Goal: Check status: Check status

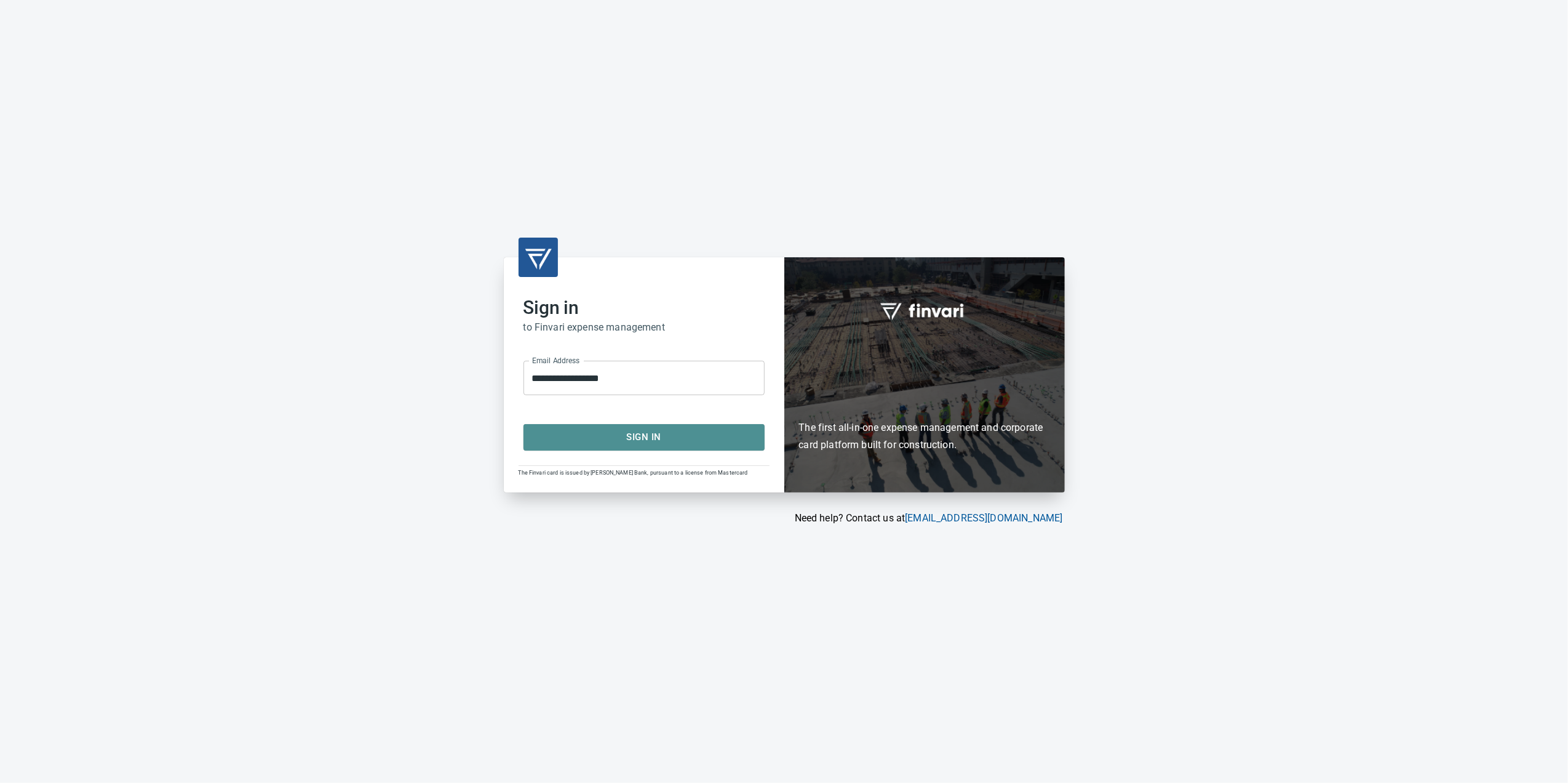
click at [645, 441] on span "Sign In" at bounding box center [644, 437] width 214 height 16
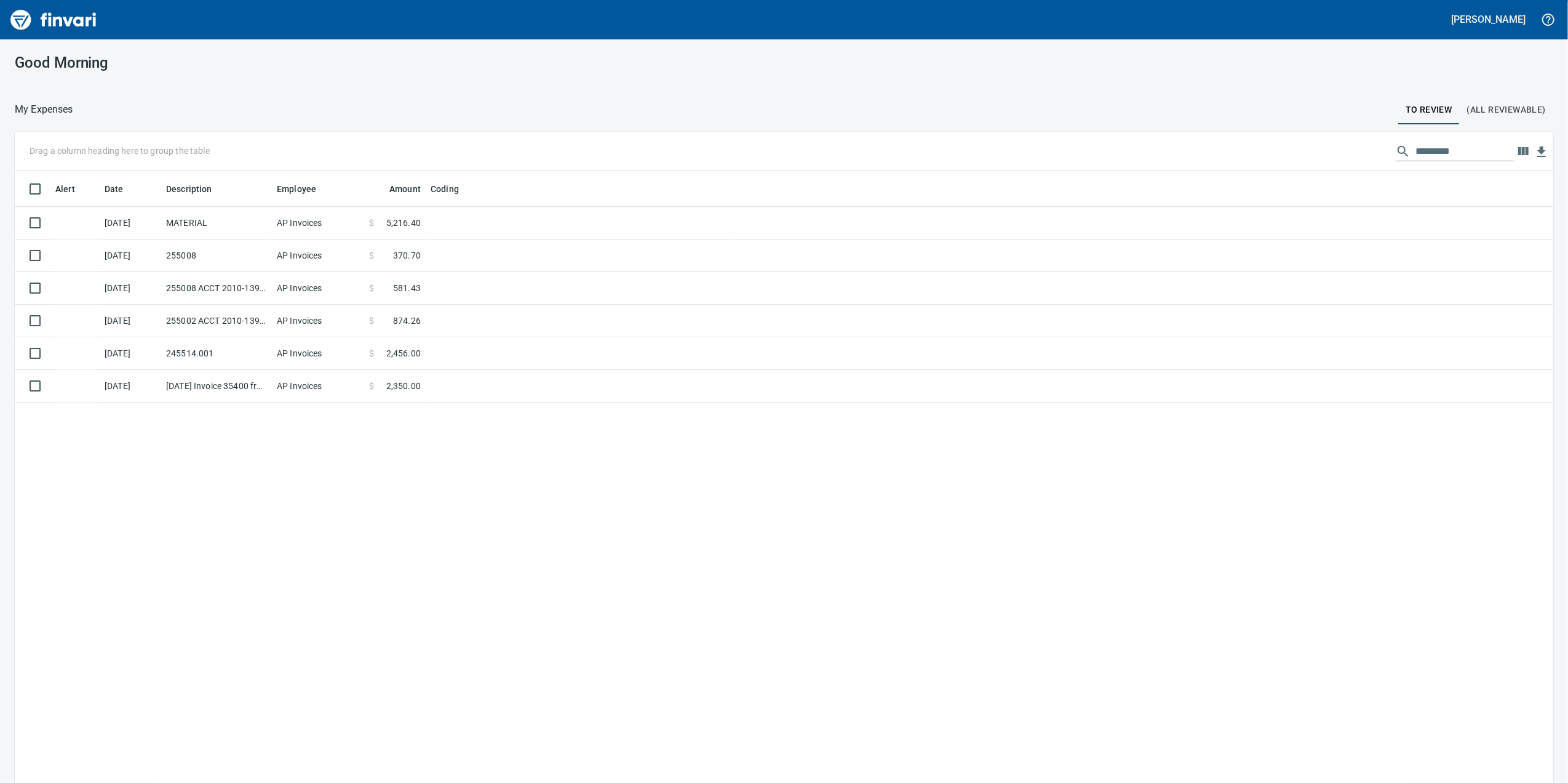
scroll to position [635, 1514]
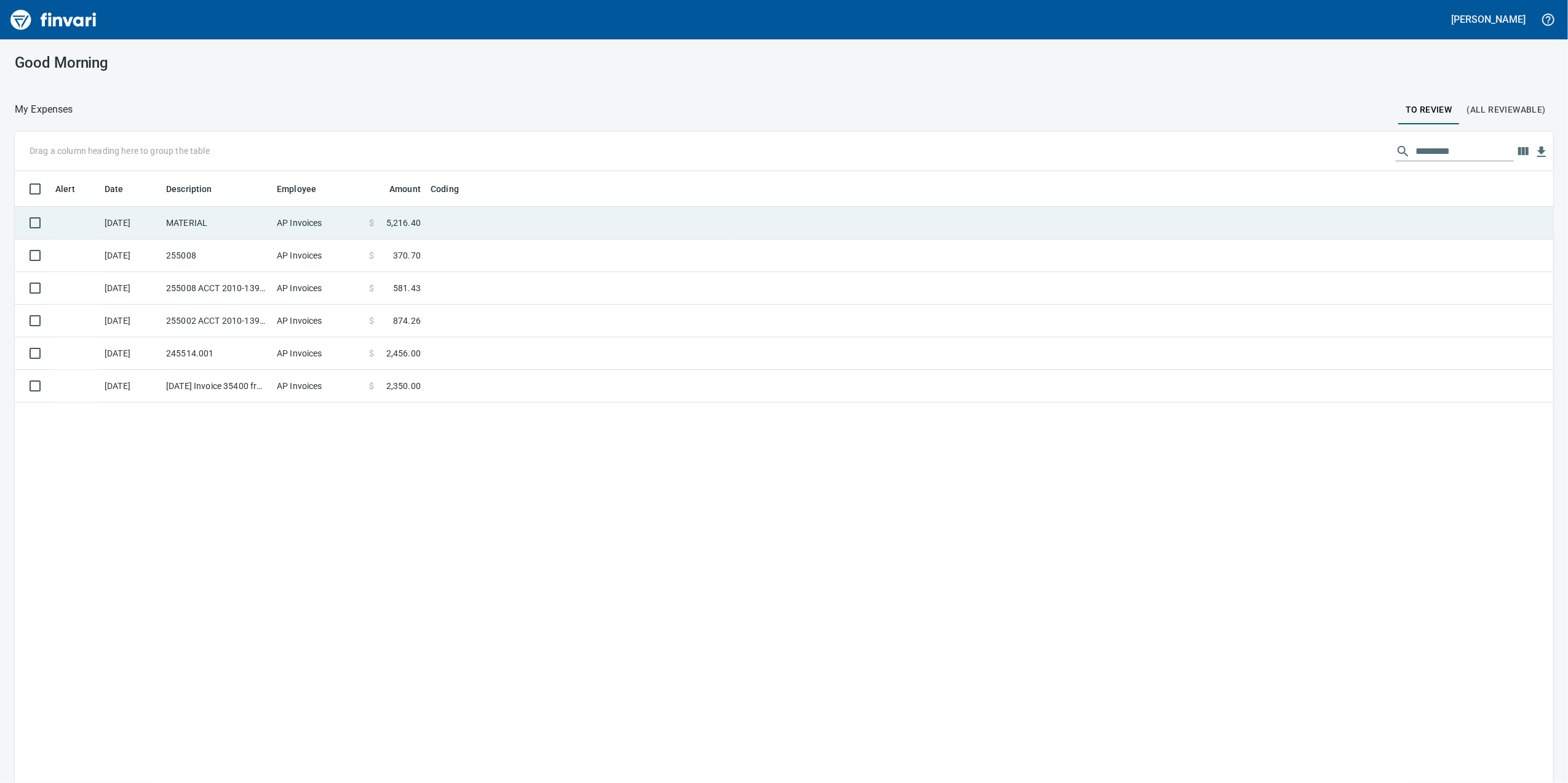
click at [466, 210] on td at bounding box center [579, 223] width 307 height 32
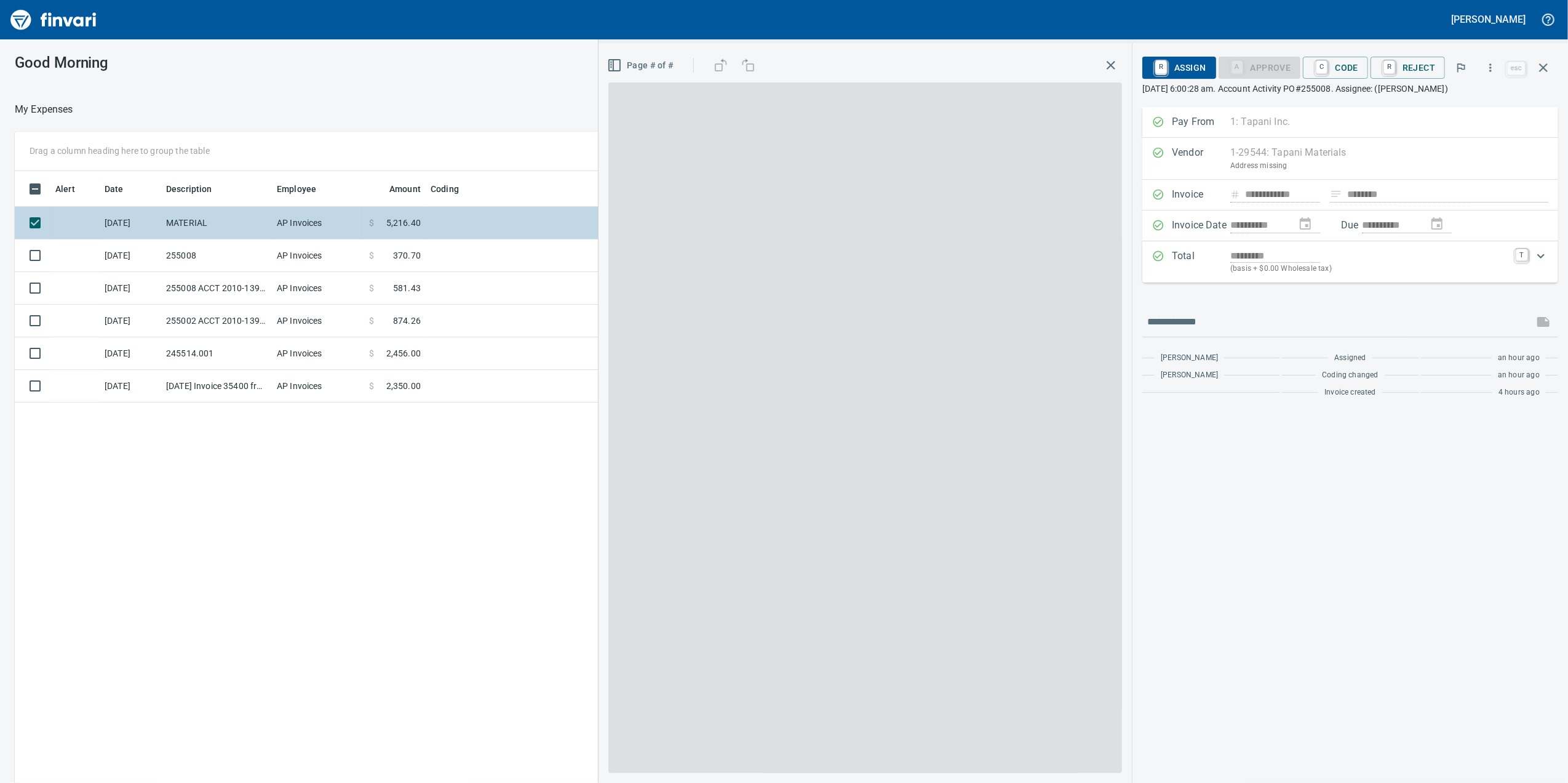
scroll to position [635, 1206]
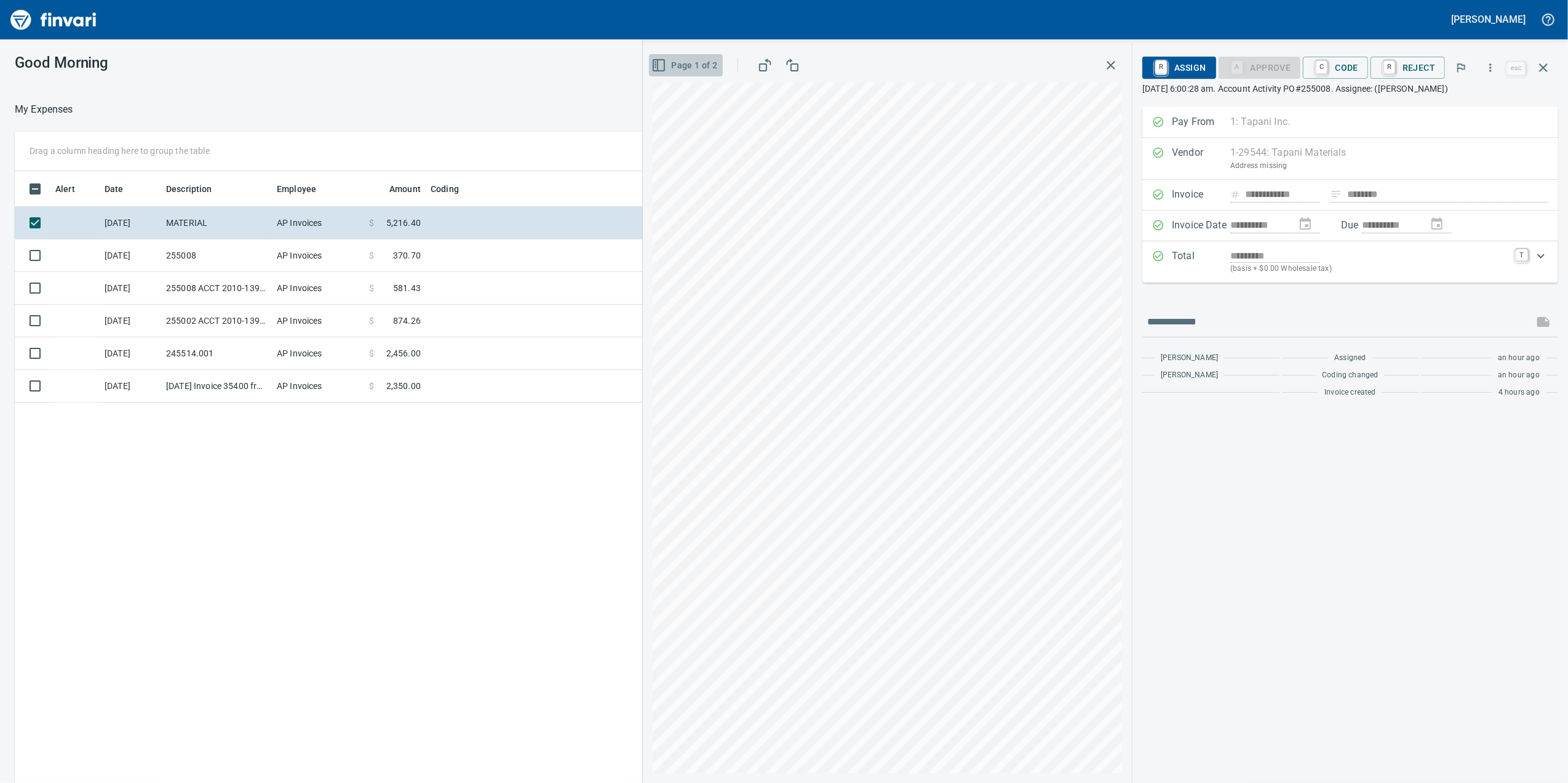
click at [657, 75] on button "Page 1 of 2" at bounding box center [686, 65] width 73 height 23
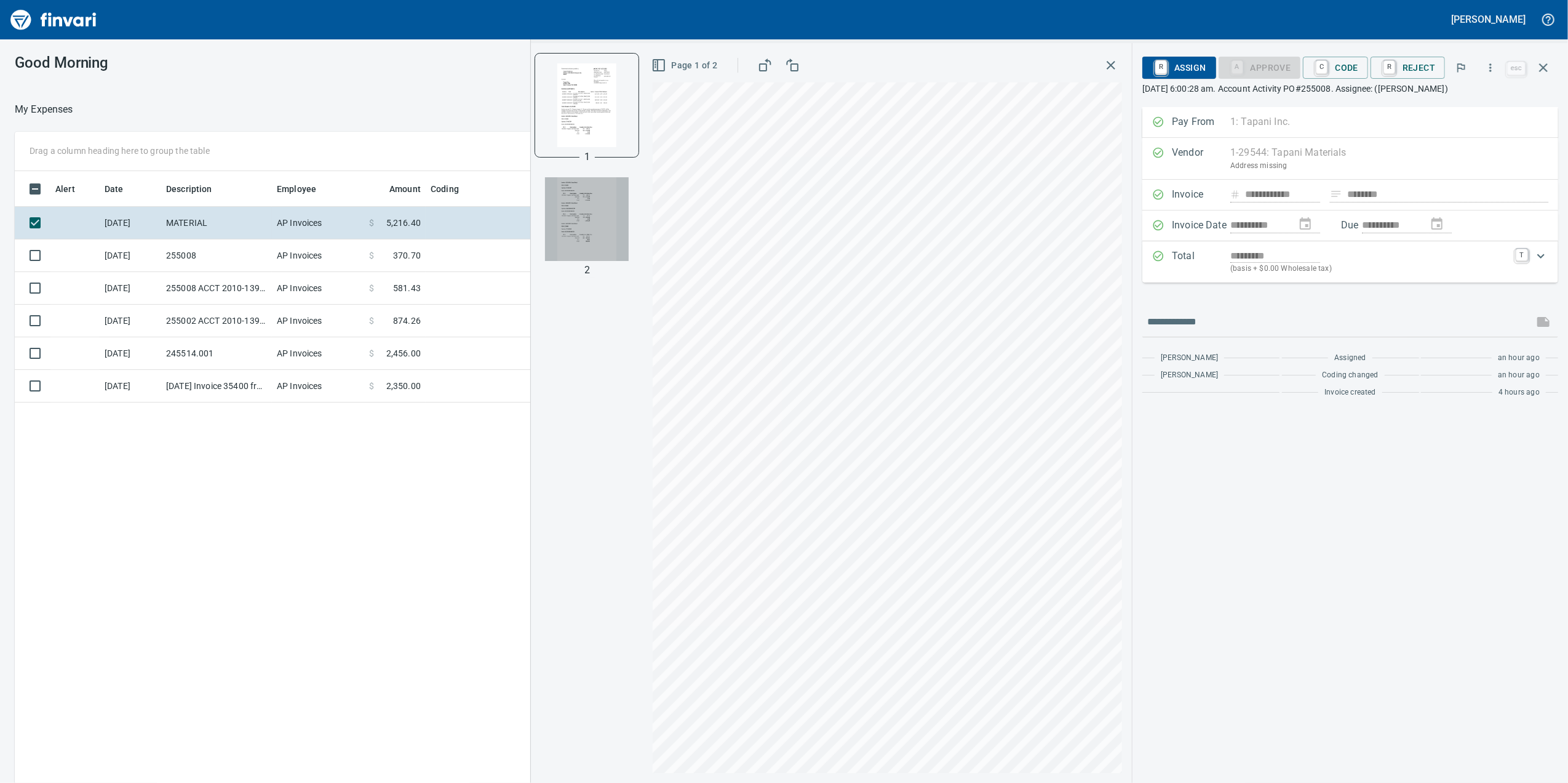
click at [579, 219] on img "button" at bounding box center [586, 219] width 84 height 84
click at [565, 135] on img "button" at bounding box center [586, 104] width 84 height 84
click at [573, 205] on img "button" at bounding box center [586, 219] width 84 height 84
click at [591, 132] on img "button" at bounding box center [586, 104] width 84 height 84
click at [579, 210] on img "button" at bounding box center [586, 219] width 84 height 84
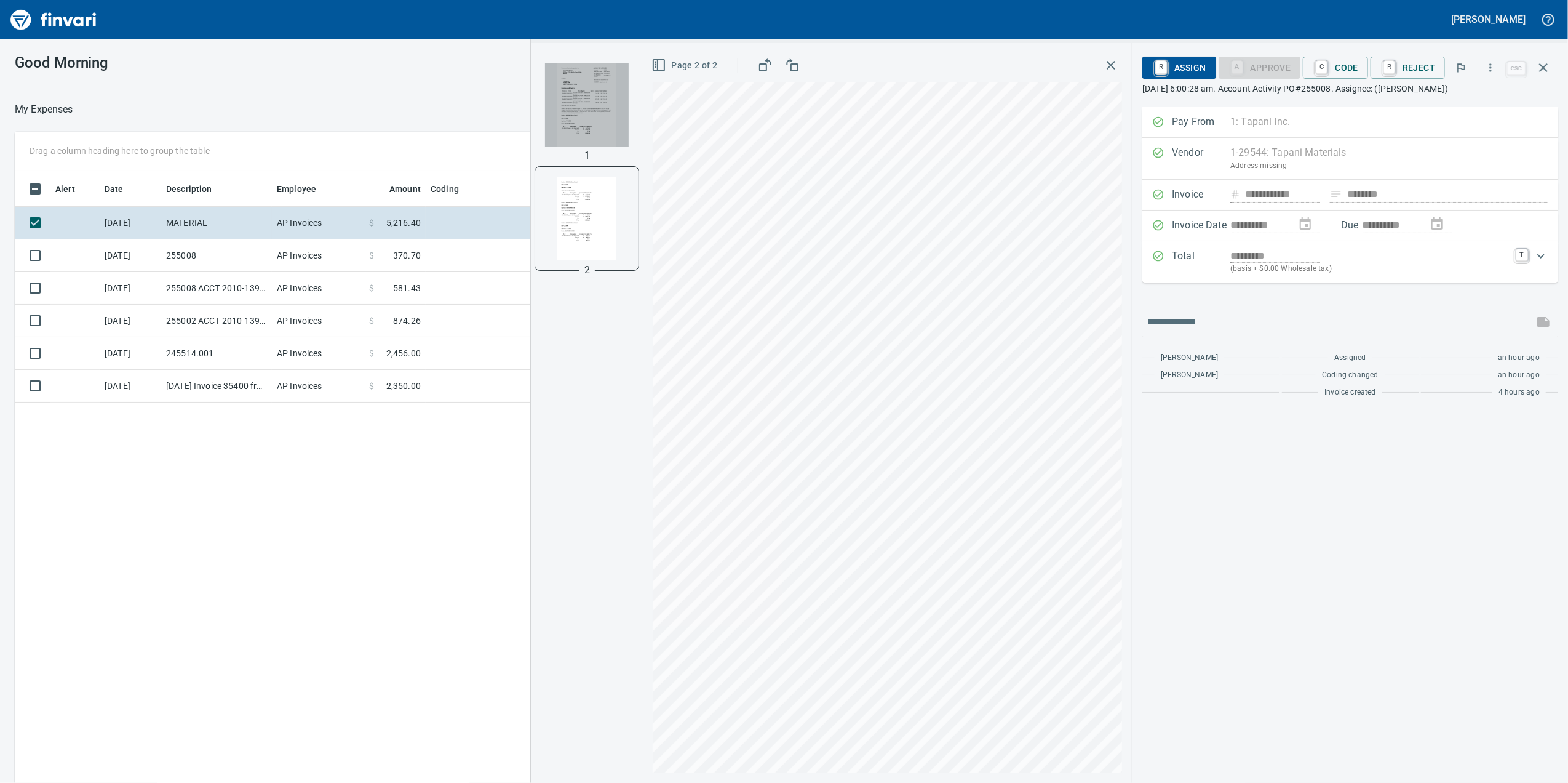
click at [624, 126] on img "button" at bounding box center [586, 104] width 84 height 84
click at [593, 183] on img "button" at bounding box center [586, 219] width 84 height 84
click at [613, 136] on img "button" at bounding box center [586, 104] width 84 height 84
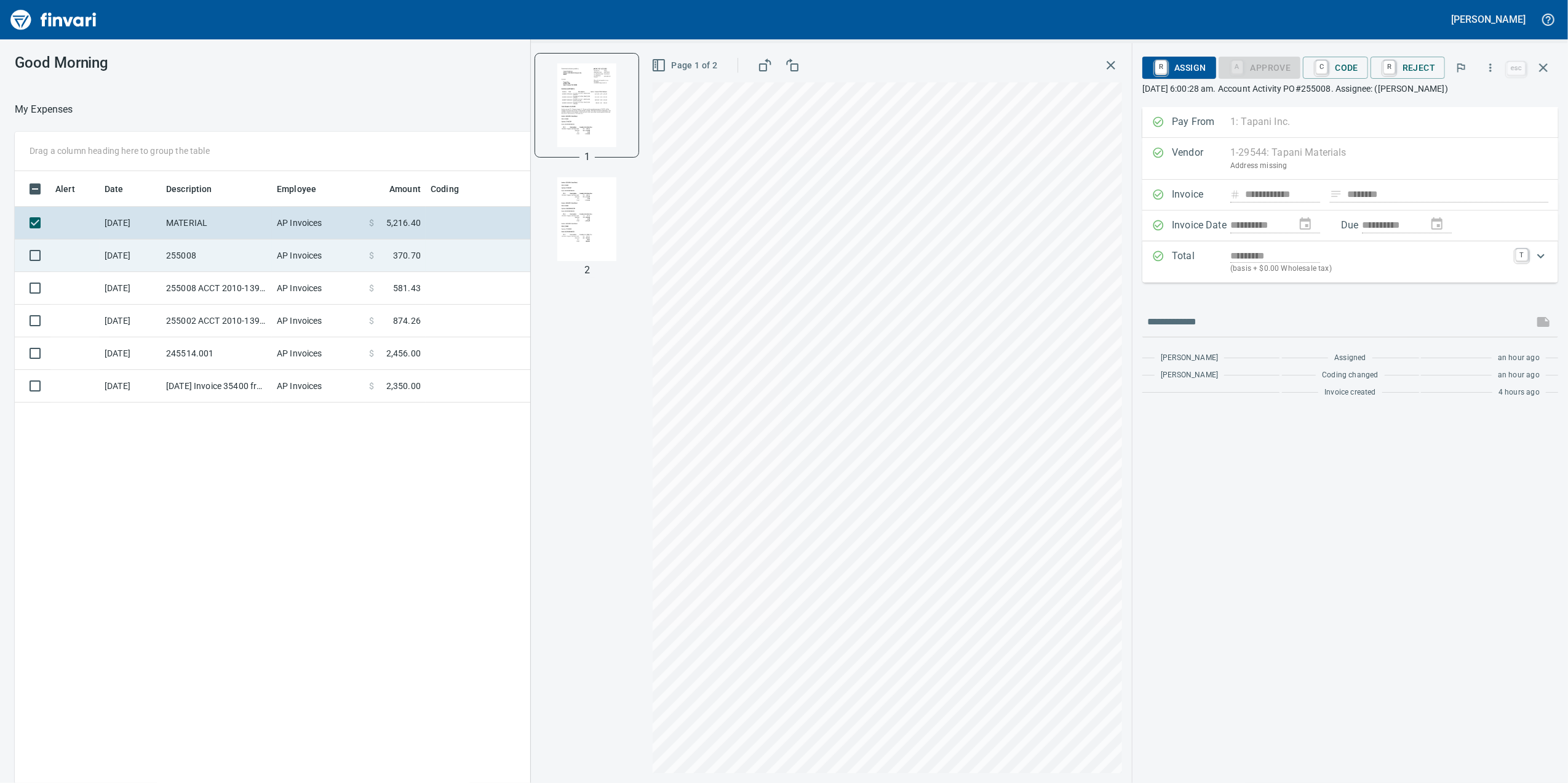
drag, startPoint x: 207, startPoint y: 249, endPoint x: 207, endPoint y: 256, distance: 7.0
click at [207, 254] on td "255008" at bounding box center [216, 255] width 110 height 32
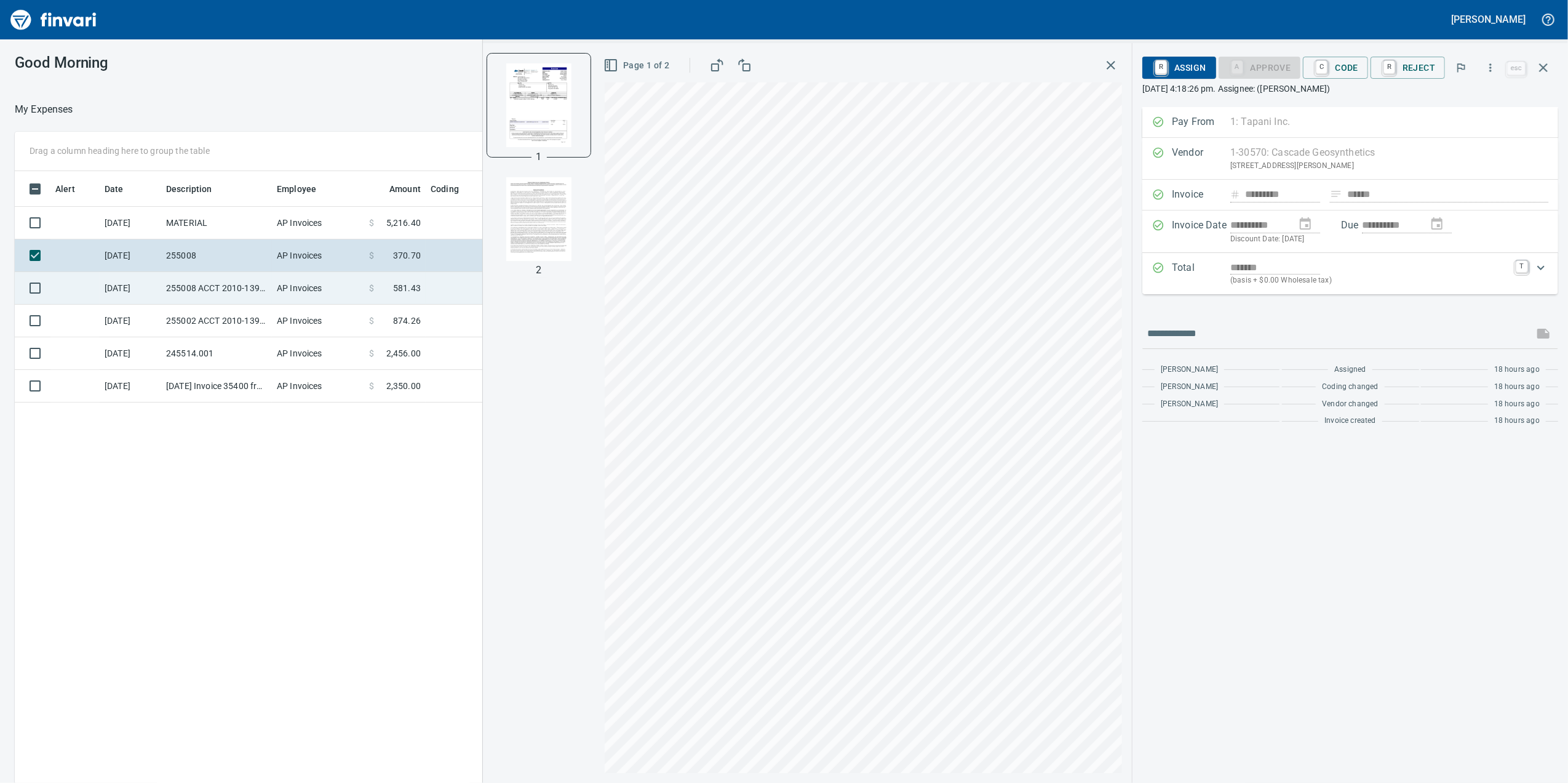
click at [198, 281] on td "255008 ACCT 2010-1396500" at bounding box center [216, 288] width 110 height 32
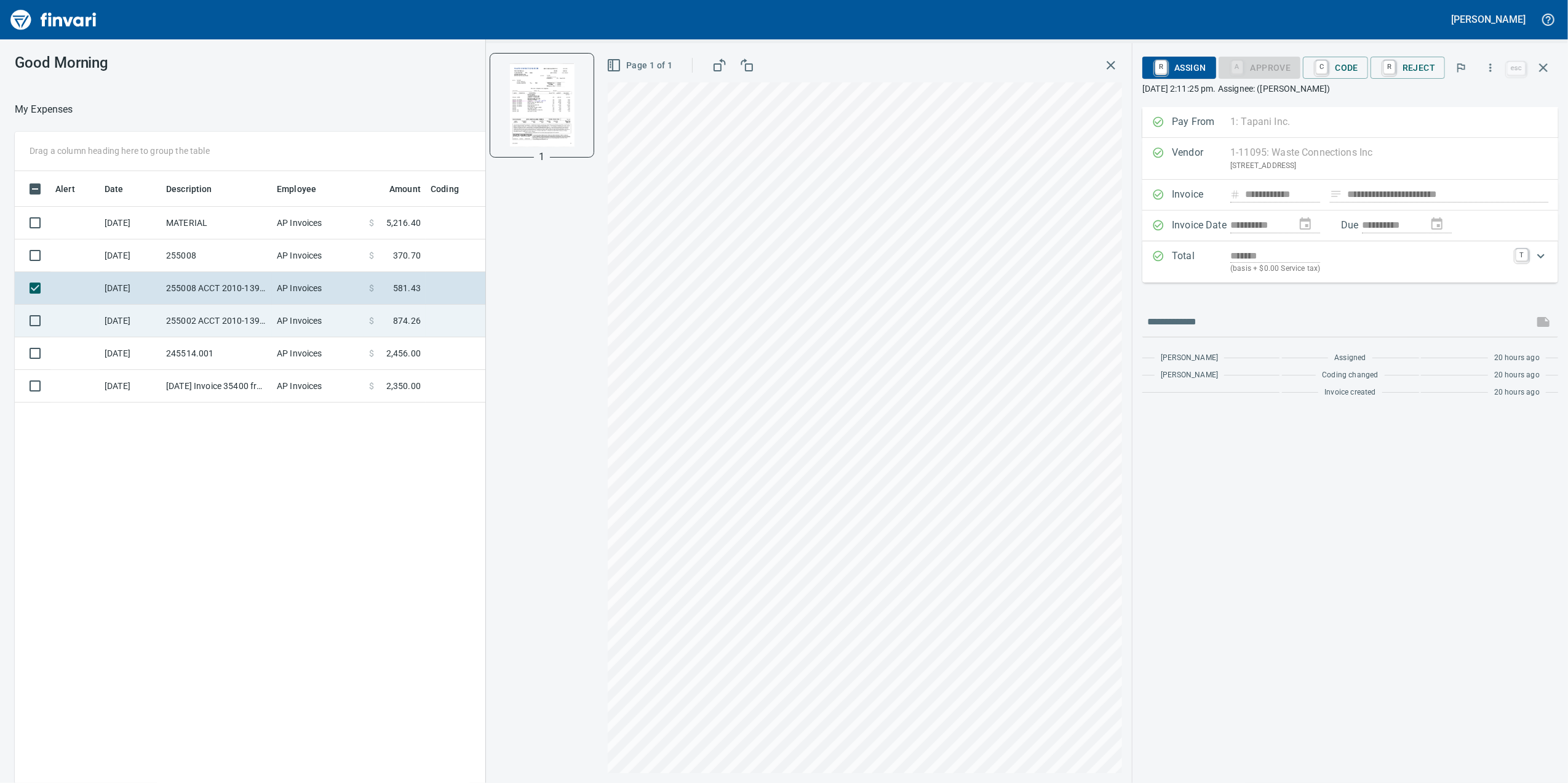
click at [221, 325] on td "255002 ACCT 2010-1391591" at bounding box center [216, 321] width 110 height 32
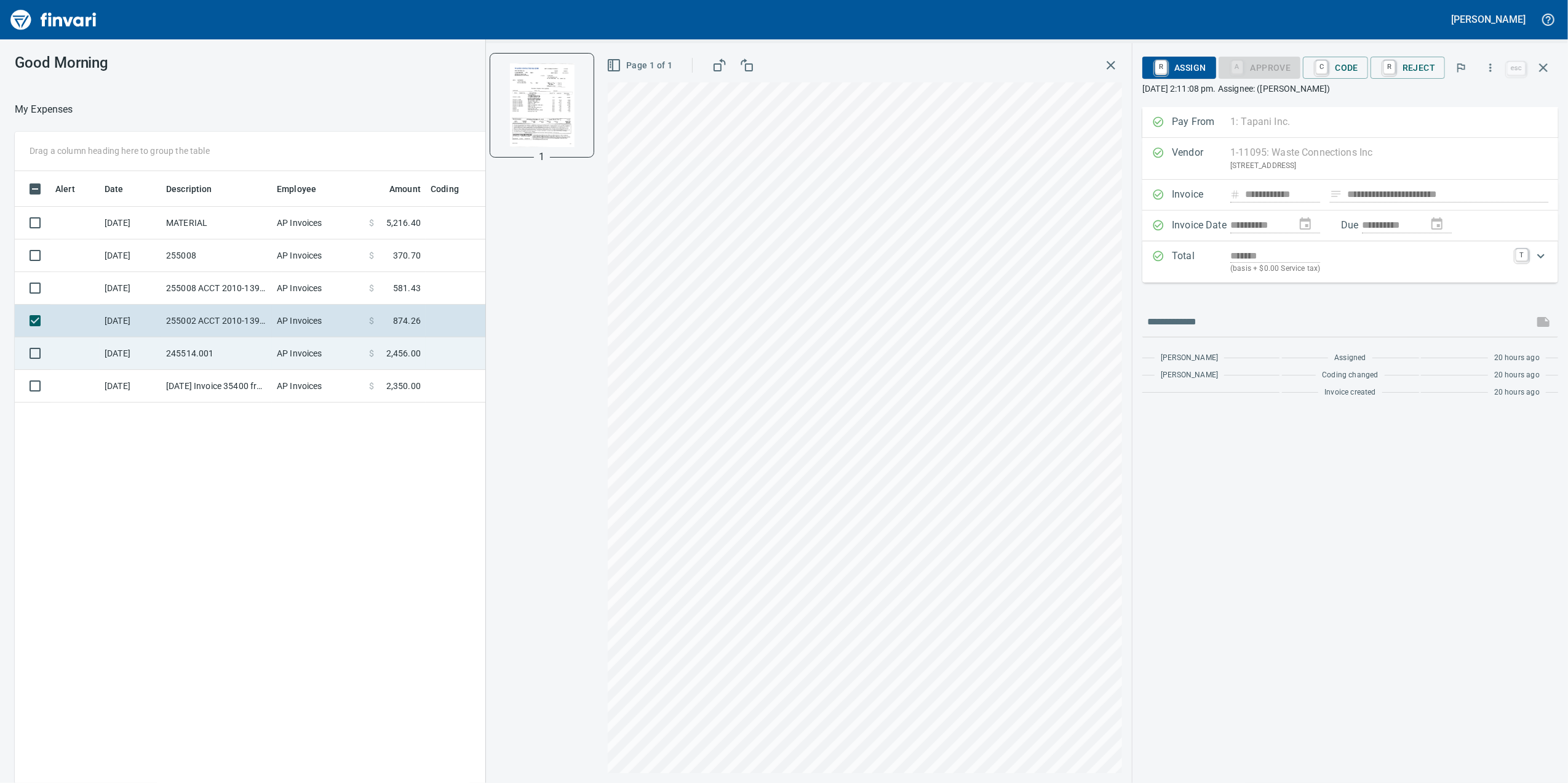
click at [242, 352] on td "245514.001" at bounding box center [216, 353] width 110 height 32
